Goal: Use online tool/utility: Utilize a website feature to perform a specific function

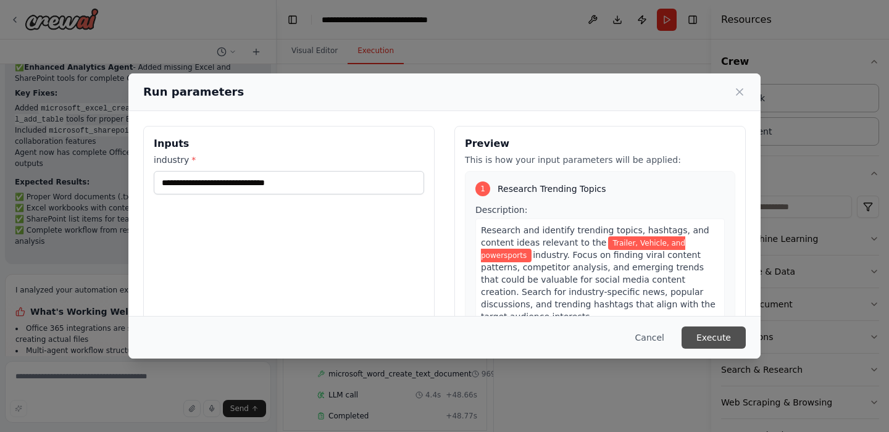
click at [703, 336] on button "Execute" at bounding box center [714, 338] width 64 height 22
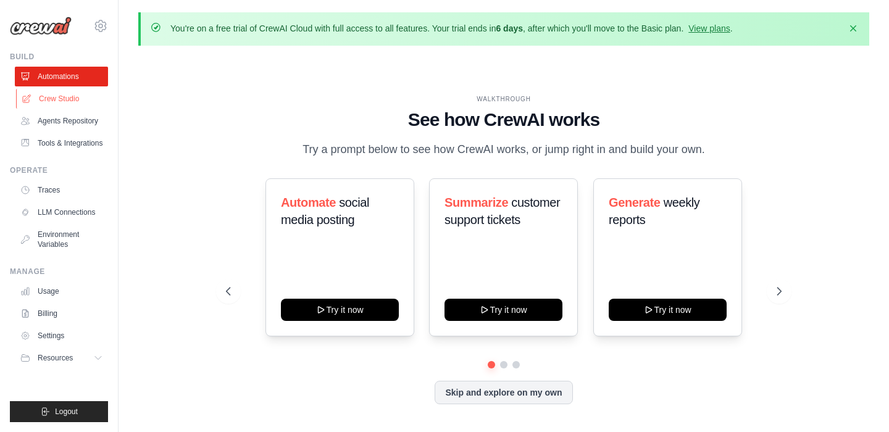
click at [66, 98] on link "Crew Studio" at bounding box center [62, 99] width 93 height 20
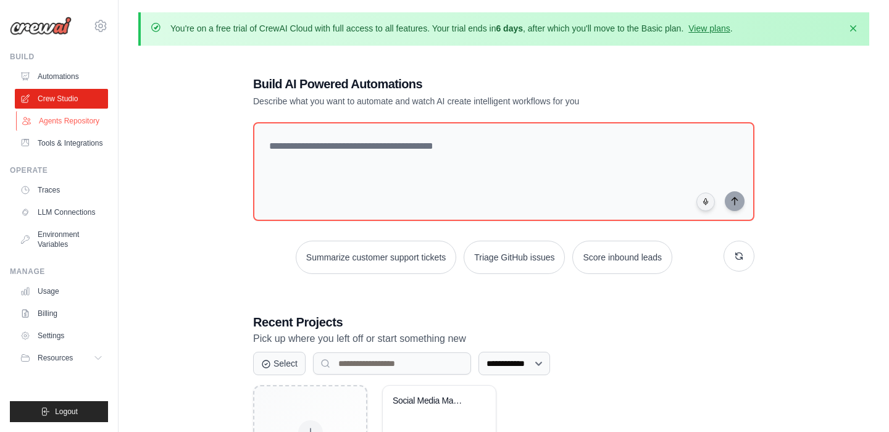
click at [67, 118] on link "Agents Repository" at bounding box center [62, 121] width 93 height 20
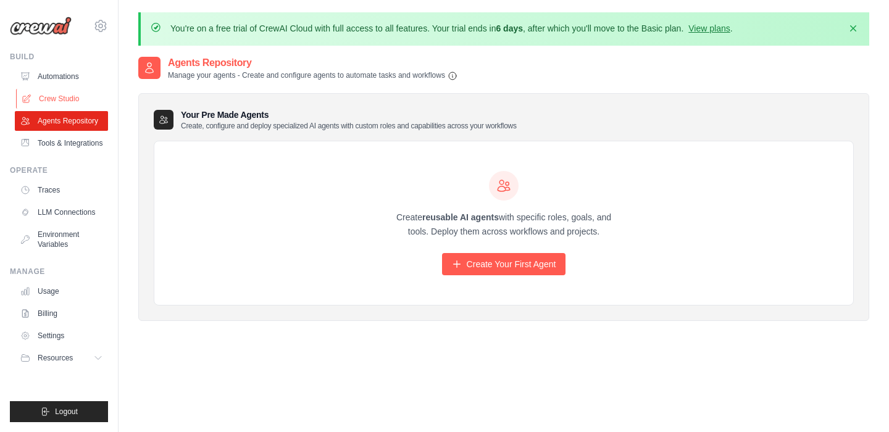
click at [71, 99] on link "Crew Studio" at bounding box center [62, 99] width 93 height 20
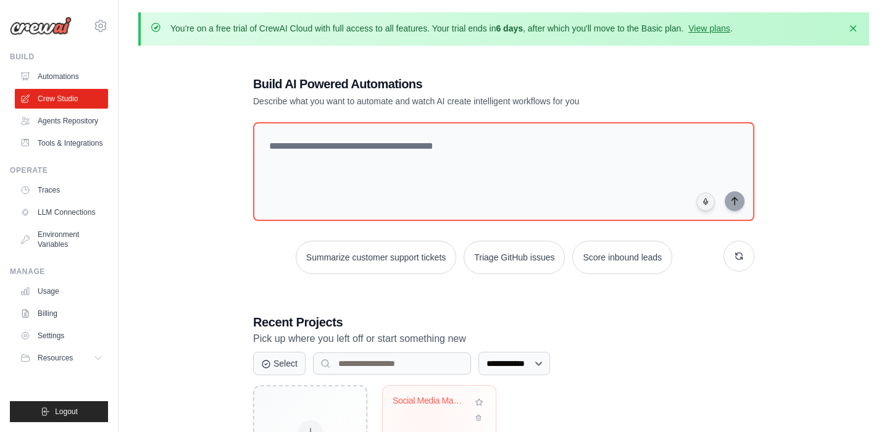
click at [424, 415] on div "Social Media Management Automation" at bounding box center [439, 410] width 93 height 28
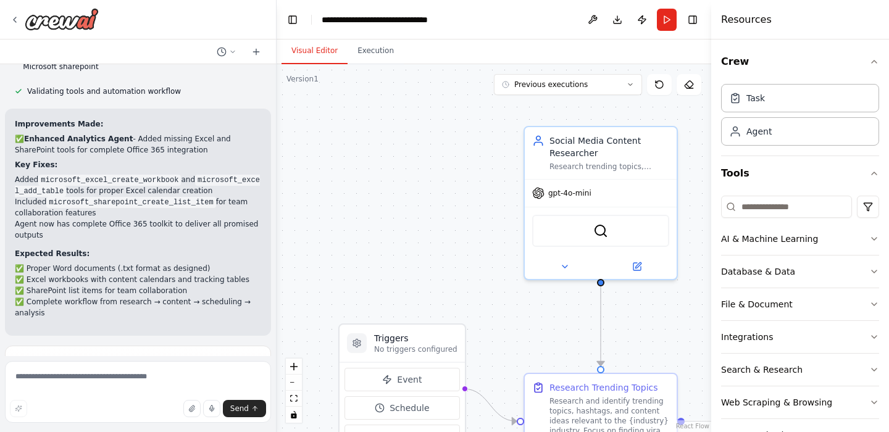
scroll to position [6800, 0]
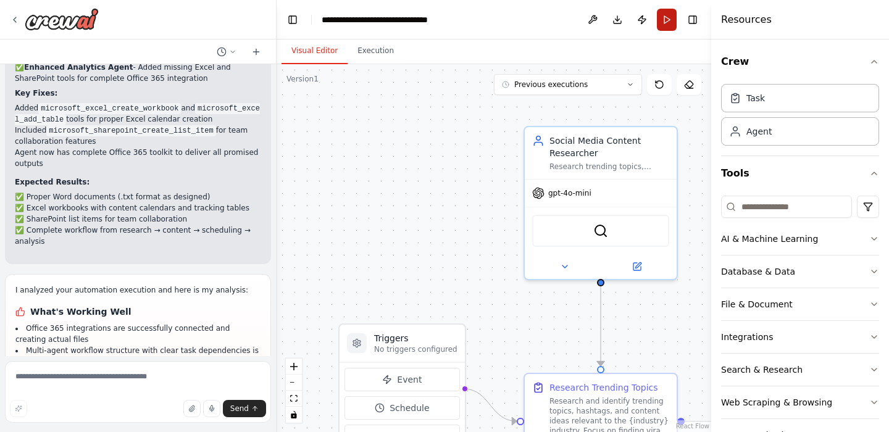
click at [666, 23] on button "Run" at bounding box center [667, 20] width 20 height 22
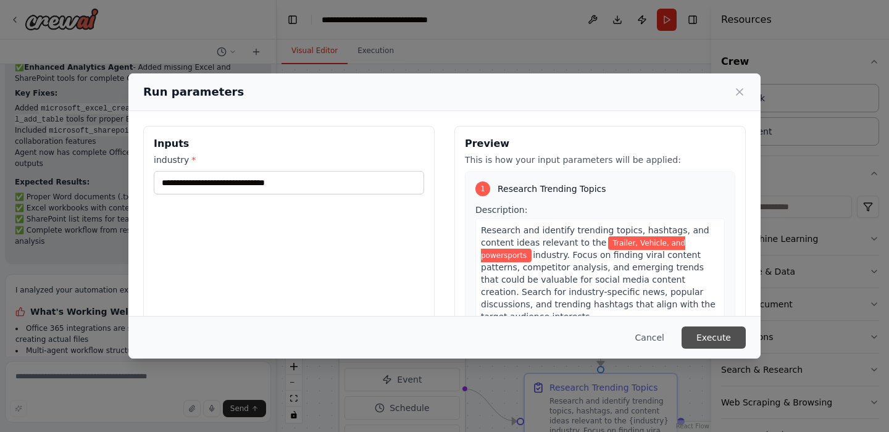
click at [720, 340] on button "Execute" at bounding box center [714, 338] width 64 height 22
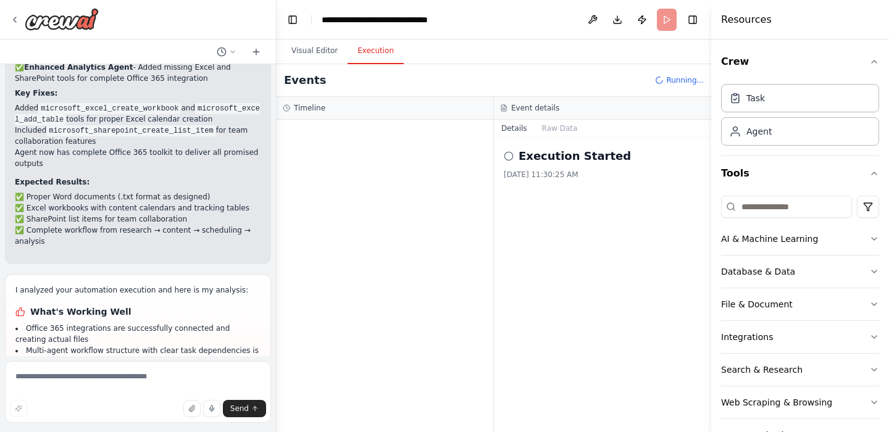
click at [615, 152] on div "Execution Started" at bounding box center [603, 156] width 198 height 17
click at [598, 156] on h2 "Execution Started" at bounding box center [575, 156] width 112 height 17
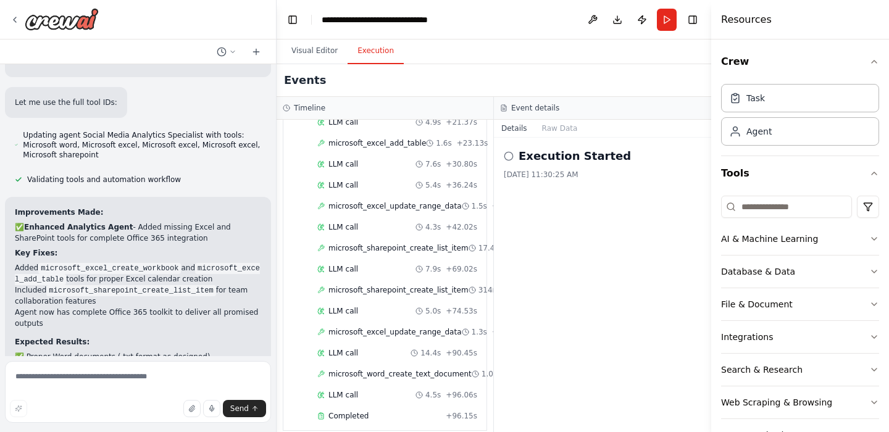
scroll to position [6638, 0]
